Goal: Information Seeking & Learning: Find specific fact

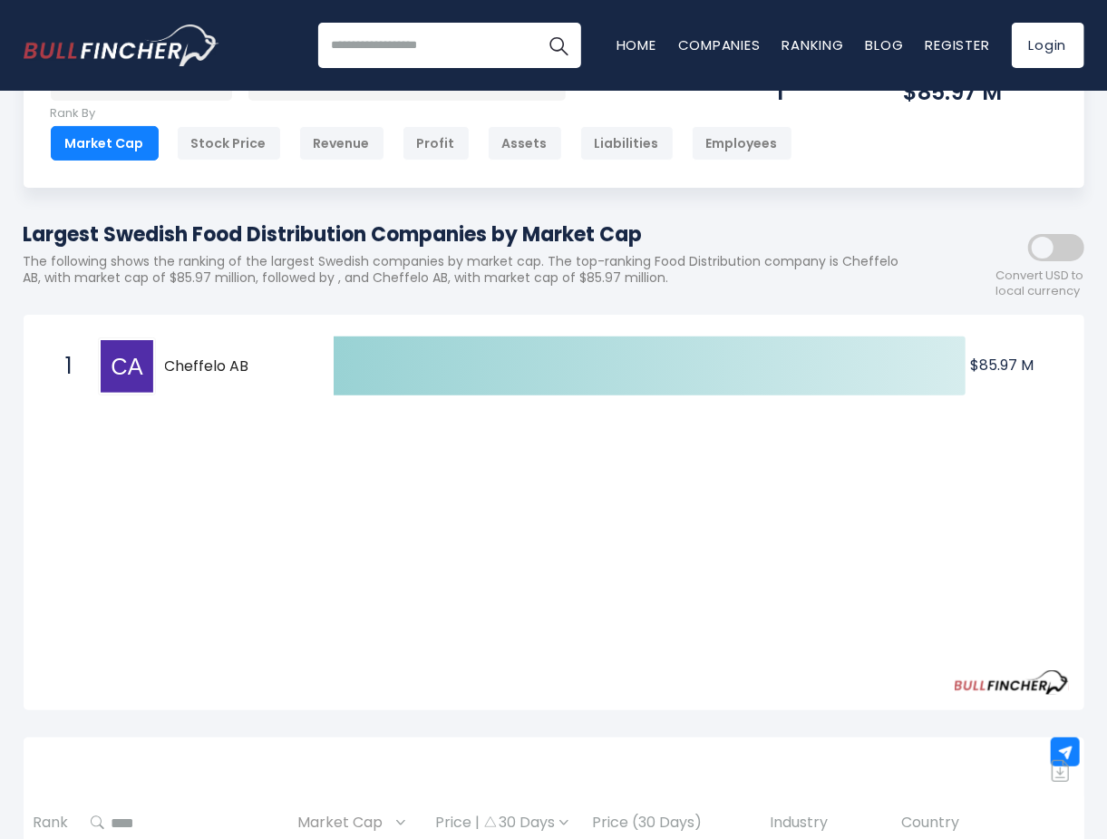
drag, startPoint x: 165, startPoint y: 364, endPoint x: 248, endPoint y: 364, distance: 83.4
click at [248, 364] on span "Cheffelo AB" at bounding box center [233, 366] width 137 height 19
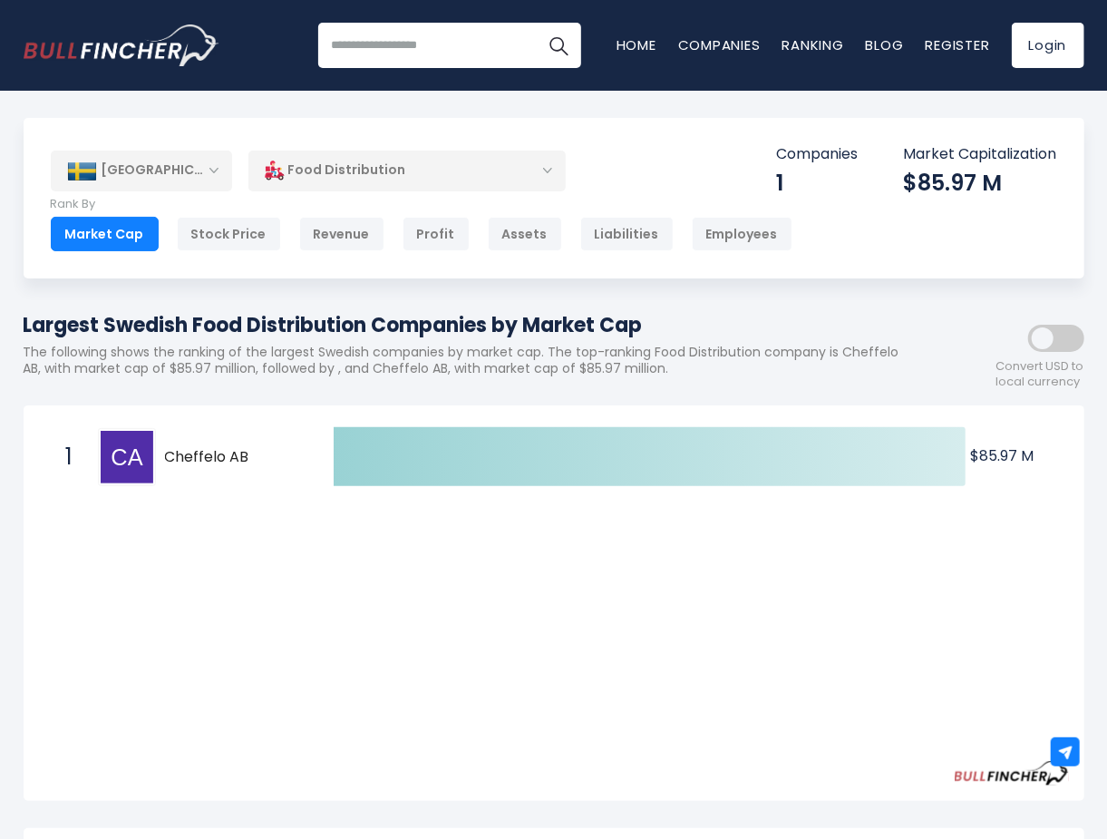
click at [173, 454] on span "Cheffelo AB" at bounding box center [233, 457] width 137 height 19
click at [205, 451] on span "Cheffelo AB" at bounding box center [233, 457] width 137 height 19
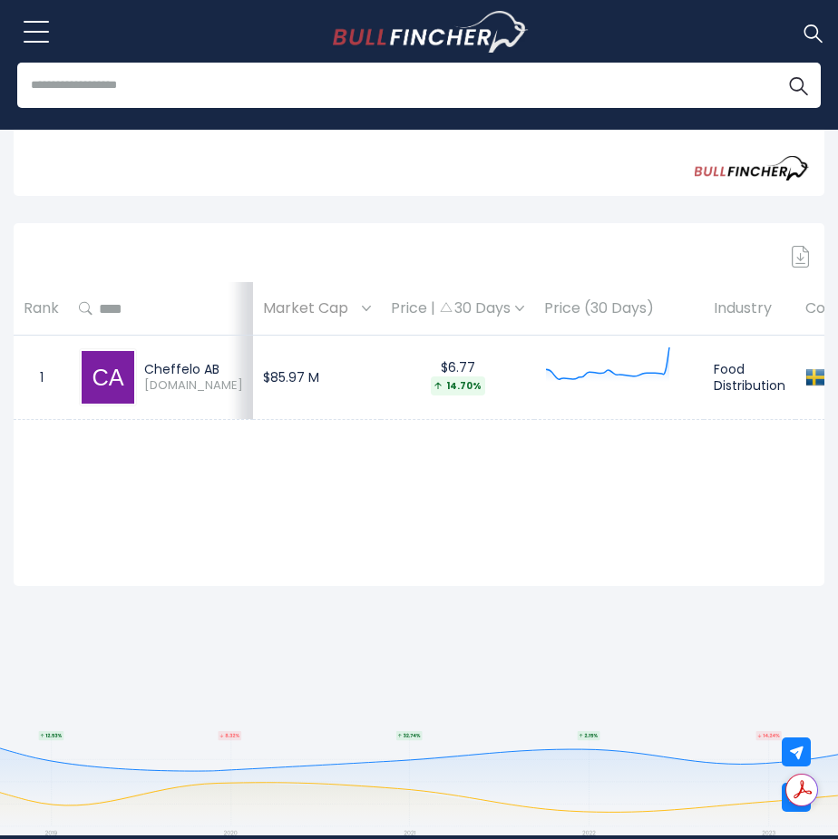
scroll to position [16, 0]
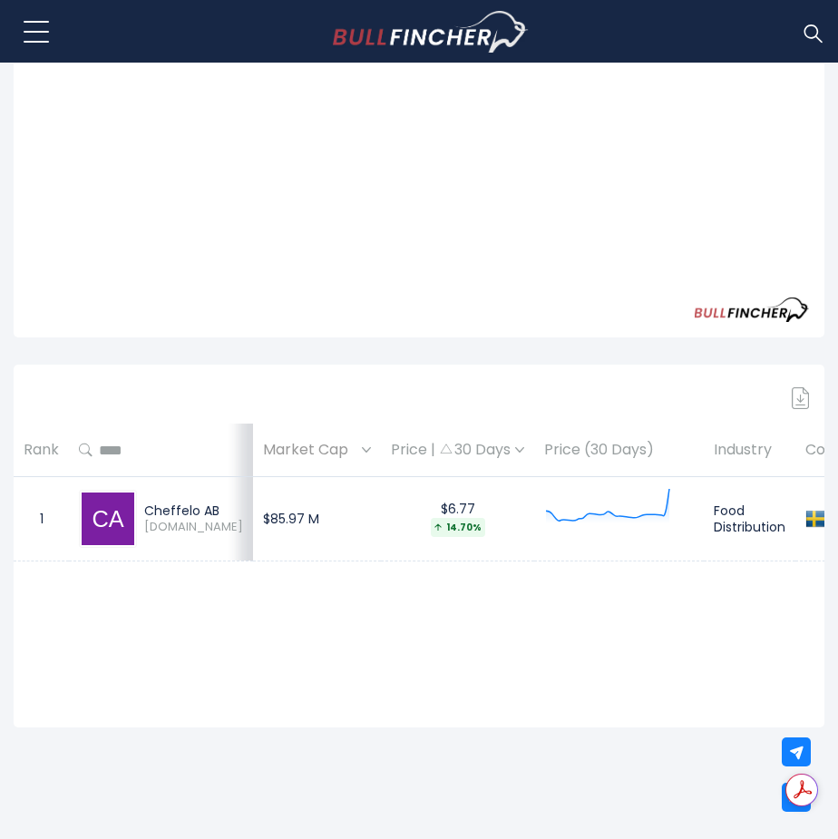
scroll to position [453, 0]
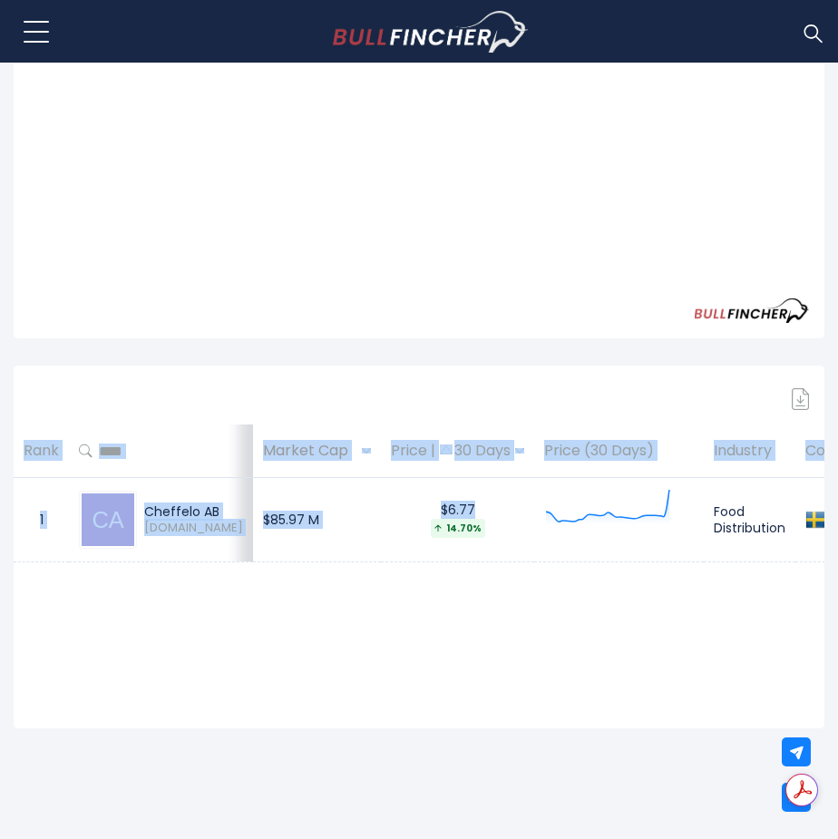
drag, startPoint x: 287, startPoint y: 572, endPoint x: 346, endPoint y: 560, distance: 60.1
click at [346, 560] on div "Sign in to download table Rank Market Cap Price | 30 Days Price (30 Days) Indus…" at bounding box center [419, 546] width 810 height 363
click at [381, 560] on td "$6.77 14.70%" at bounding box center [457, 520] width 153 height 84
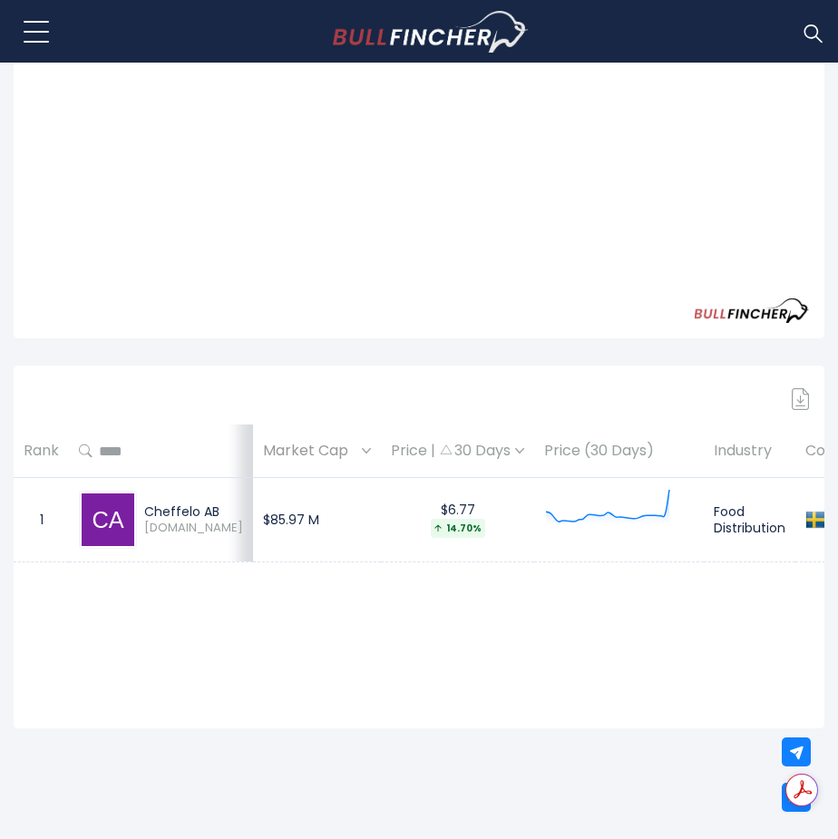
click at [349, 654] on div "Sign in to download table Rank Market Cap Price | 30 Days Price (30 Days) Indus…" at bounding box center [419, 546] width 810 height 363
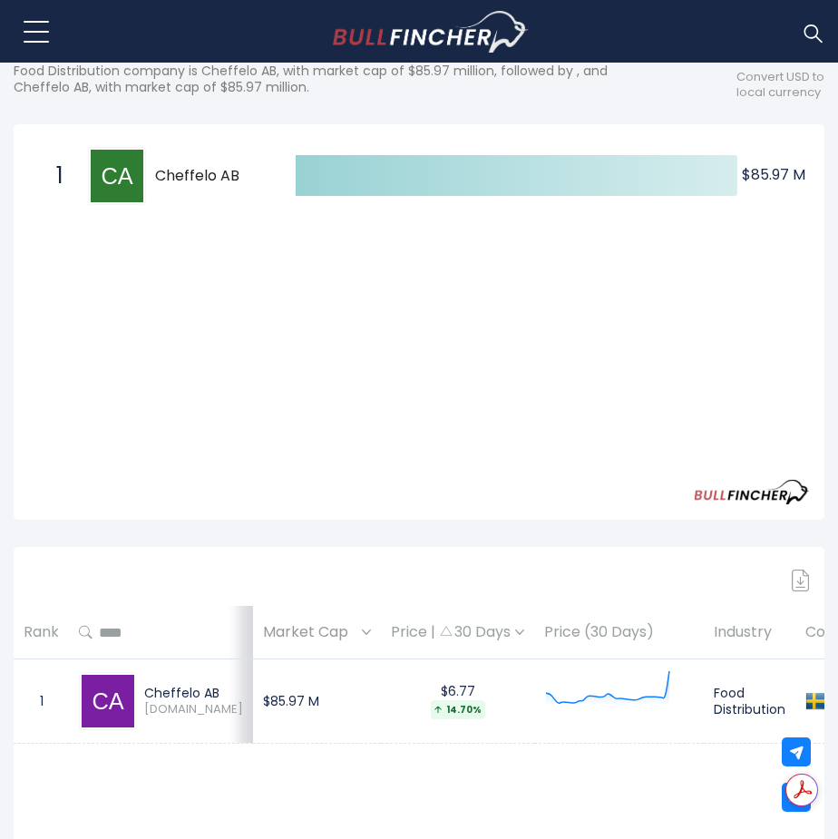
scroll to position [272, 0]
click at [421, 625] on div "Price | 30 Days" at bounding box center [457, 632] width 133 height 19
click at [534, 634] on th "Price (30 Days)" at bounding box center [619, 632] width 170 height 53
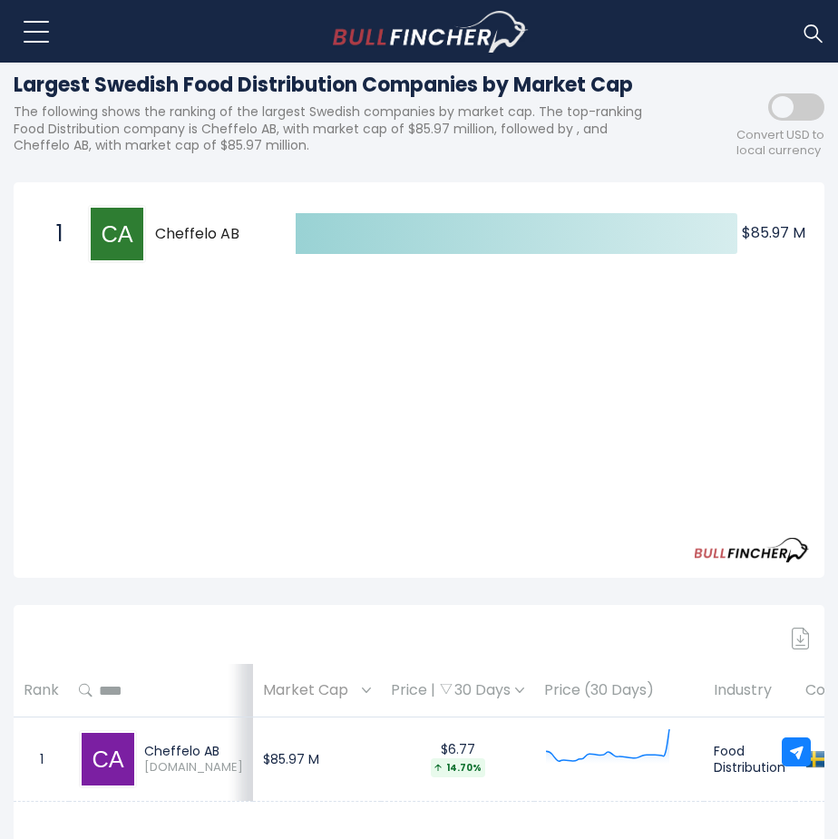
scroll to position [0, 0]
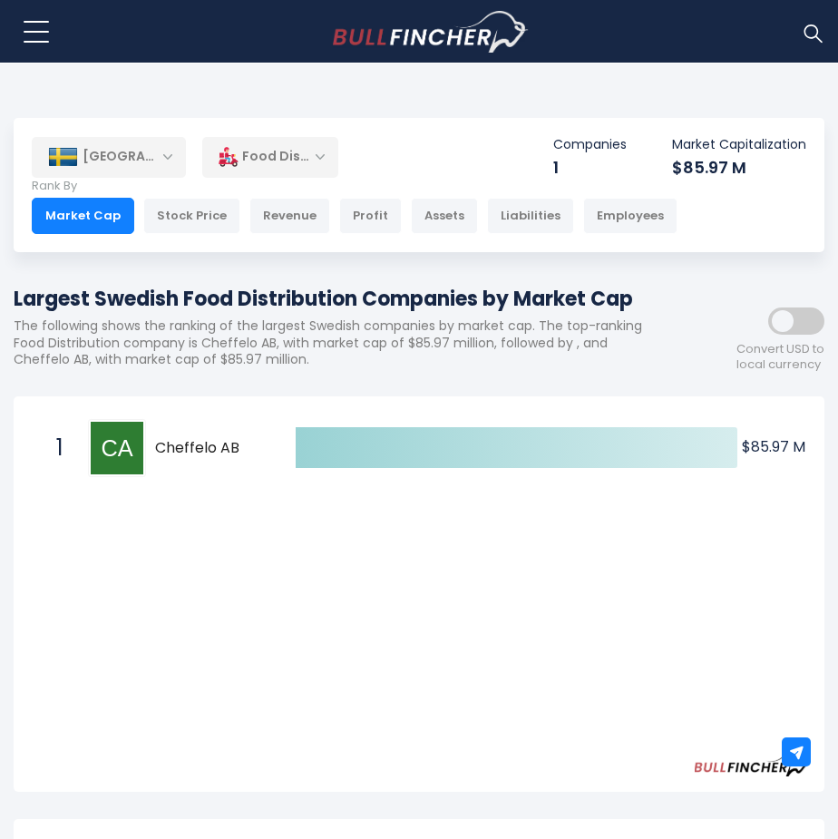
click at [285, 152] on div "Food Distribution" at bounding box center [270, 157] width 136 height 42
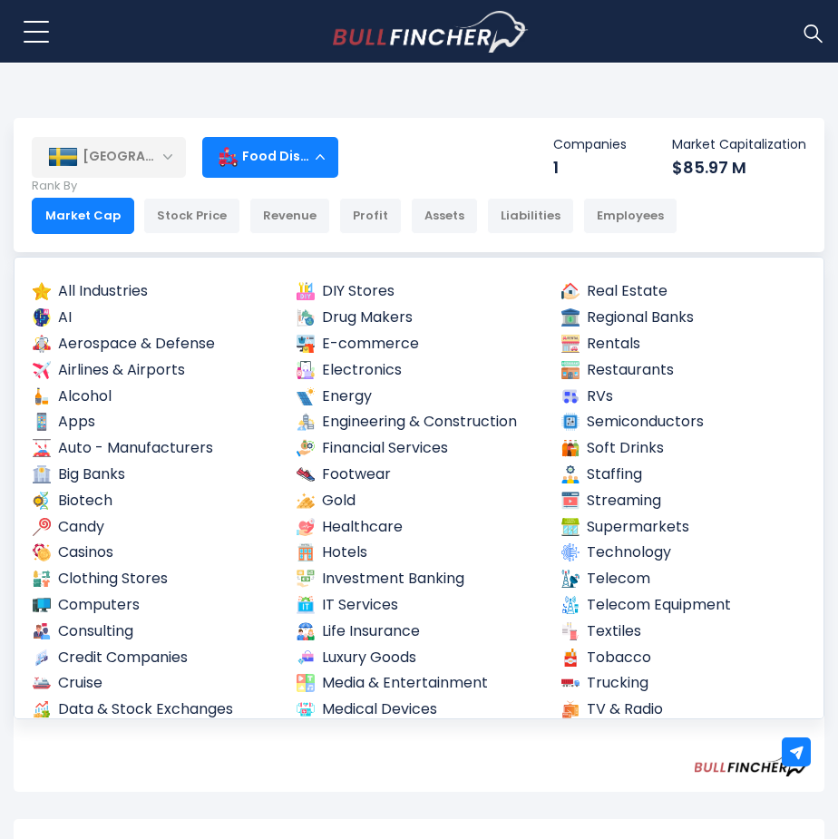
click at [286, 152] on div "Food Distribution" at bounding box center [270, 157] width 136 height 42
